Goal: Check status: Check status

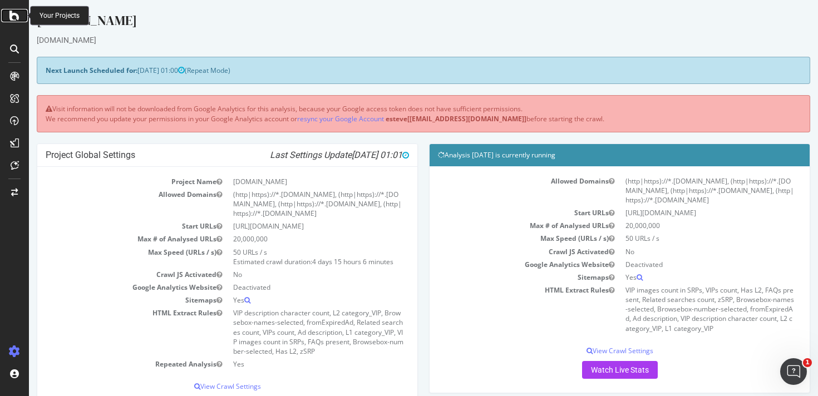
click at [12, 18] on icon at bounding box center [14, 15] width 10 height 13
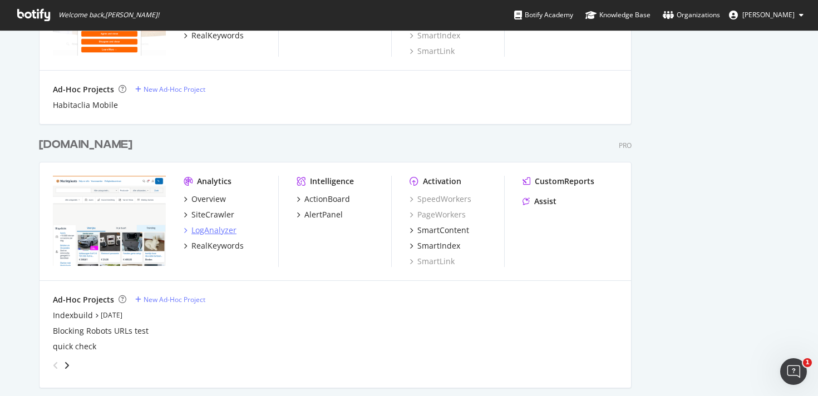
click at [203, 233] on div "LogAnalyzer" at bounding box center [213, 230] width 45 height 11
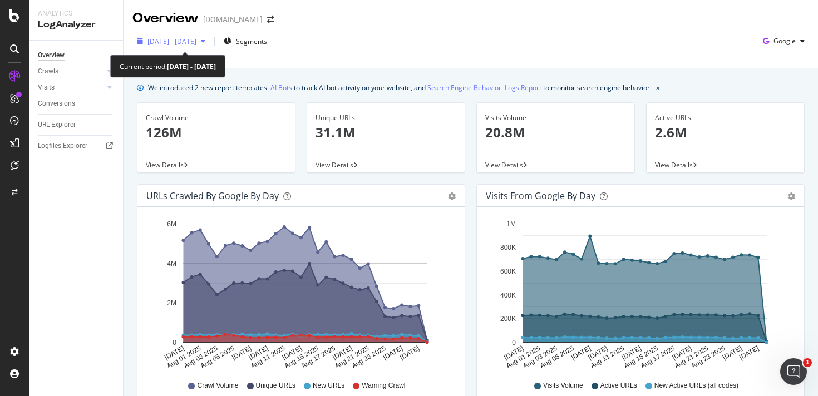
click at [196, 45] on span "[DATE] - [DATE]" at bounding box center [171, 41] width 49 height 9
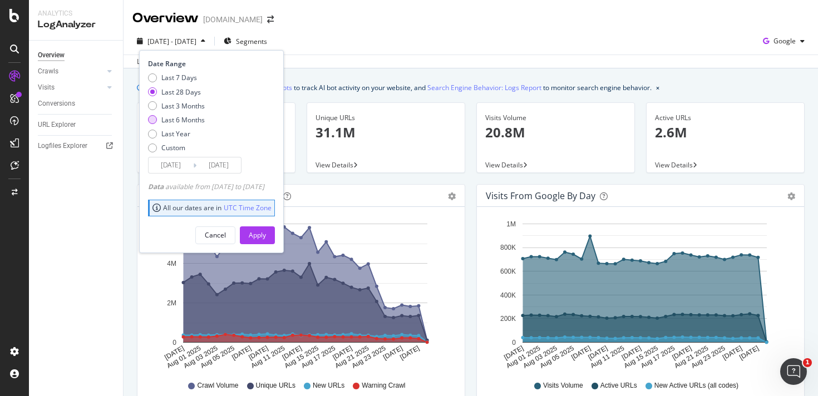
click at [173, 120] on div "Last 6 Months" at bounding box center [182, 119] width 43 height 9
type input "[DATE]"
click at [266, 230] on div "Apply" at bounding box center [257, 235] width 17 height 17
